Goal: Complete application form

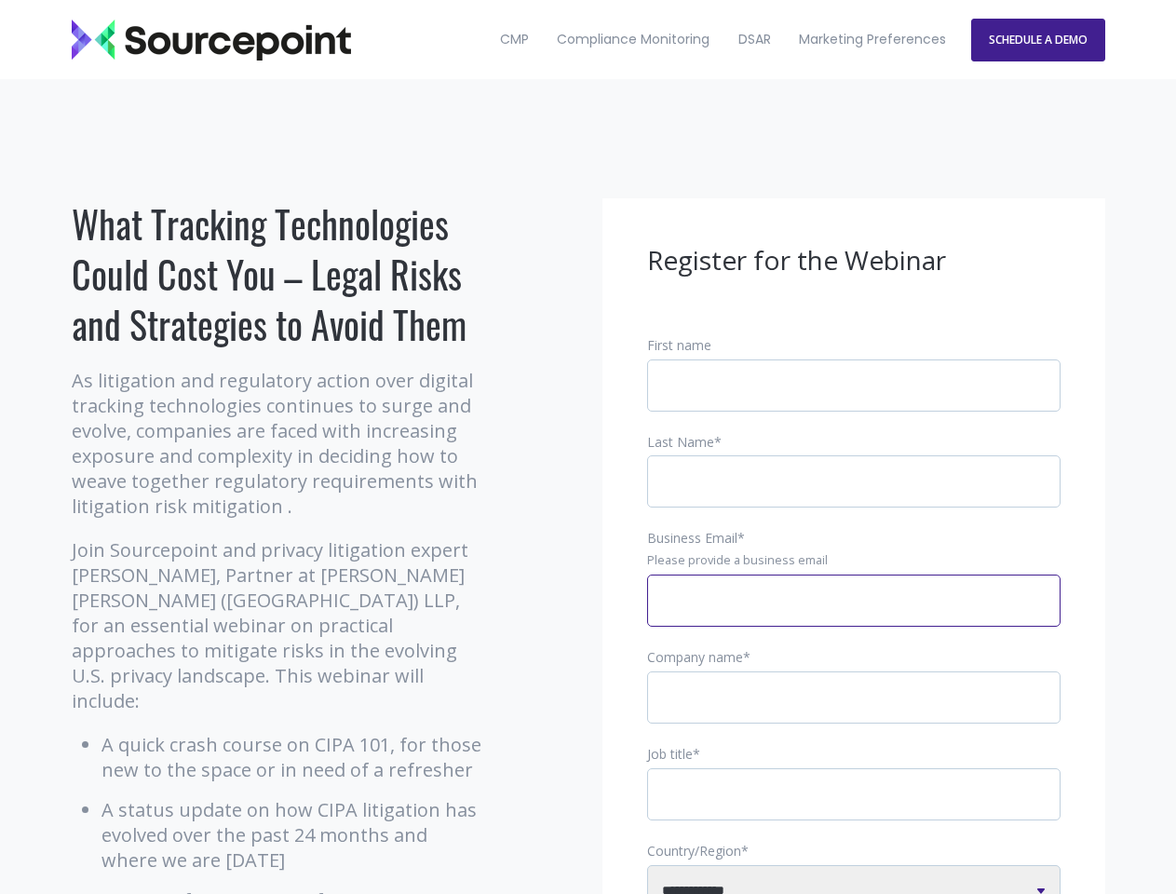
click at [854, 616] on input "Business Email *" at bounding box center [853, 601] width 413 height 52
